Goal: Go to known website: Go to known website

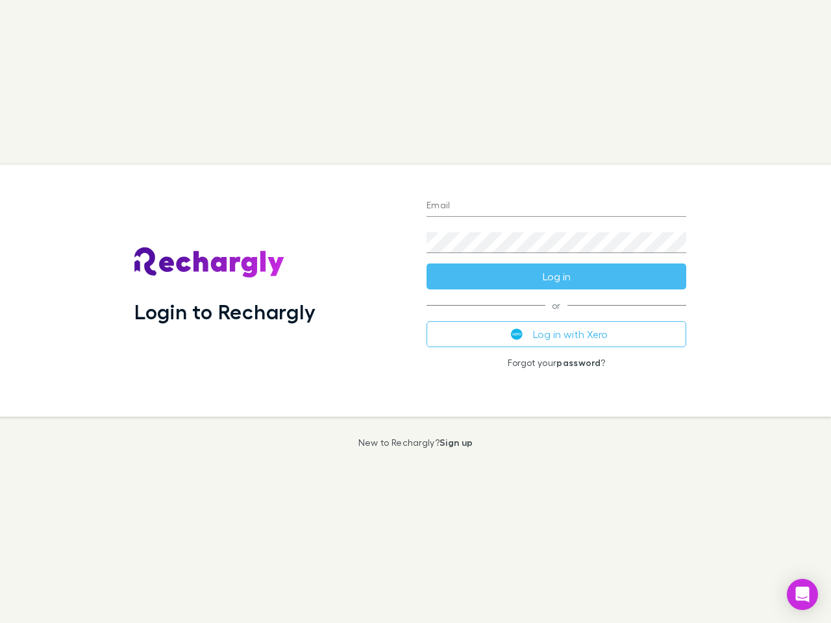
click at [416, 312] on div "Login to Rechargly" at bounding box center [270, 291] width 292 height 252
click at [557, 207] on input "Email" at bounding box center [557, 206] width 260 height 21
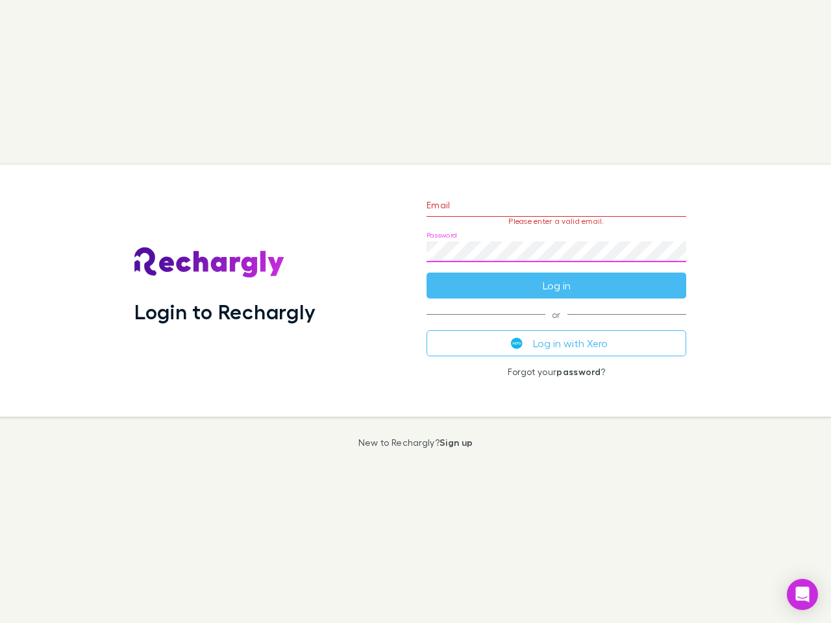
click at [557, 277] on form "Email Please enter a valid email. Password Log in" at bounding box center [557, 242] width 260 height 113
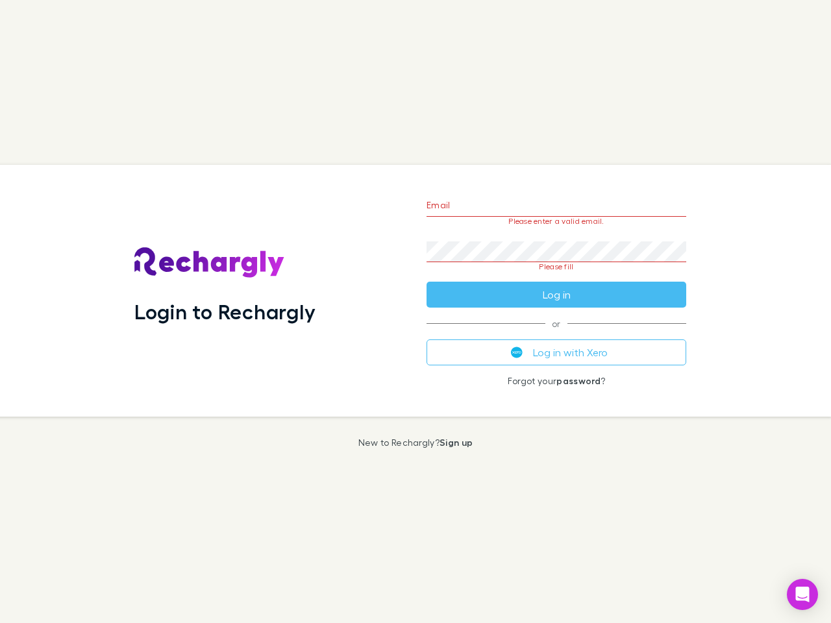
click at [557, 334] on div "Email Please enter a valid email. Password Please fill Log in or Log in with Xe…" at bounding box center [556, 291] width 281 height 252
click at [803, 595] on icon "Open Intercom Messenger" at bounding box center [803, 595] width 14 height 16
